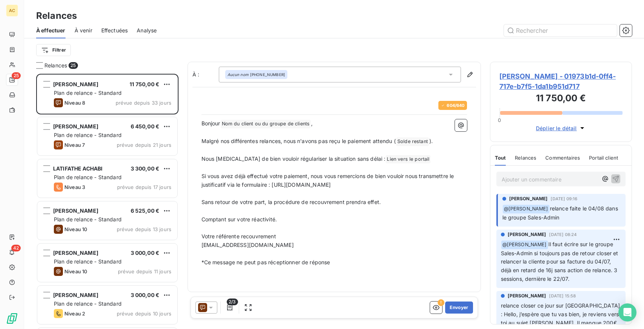
scroll to position [255, 142]
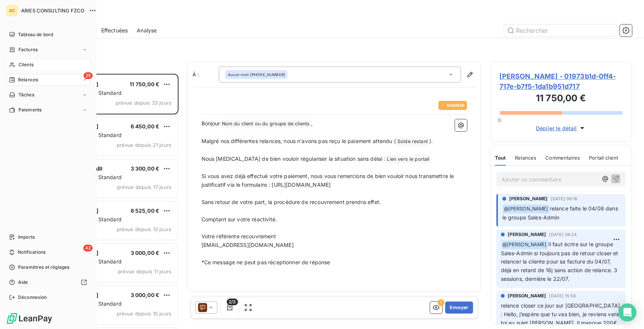
click at [17, 62] on div "Clients" at bounding box center [48, 65] width 84 height 12
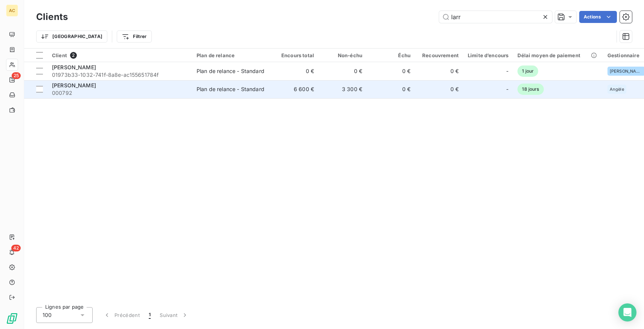
type input "larr"
click at [248, 84] on td "Plan de relance - Standard" at bounding box center [231, 89] width 78 height 18
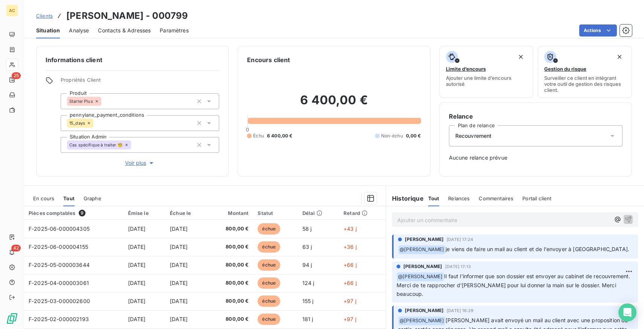
scroll to position [113, 0]
